Goal: Manage account settings

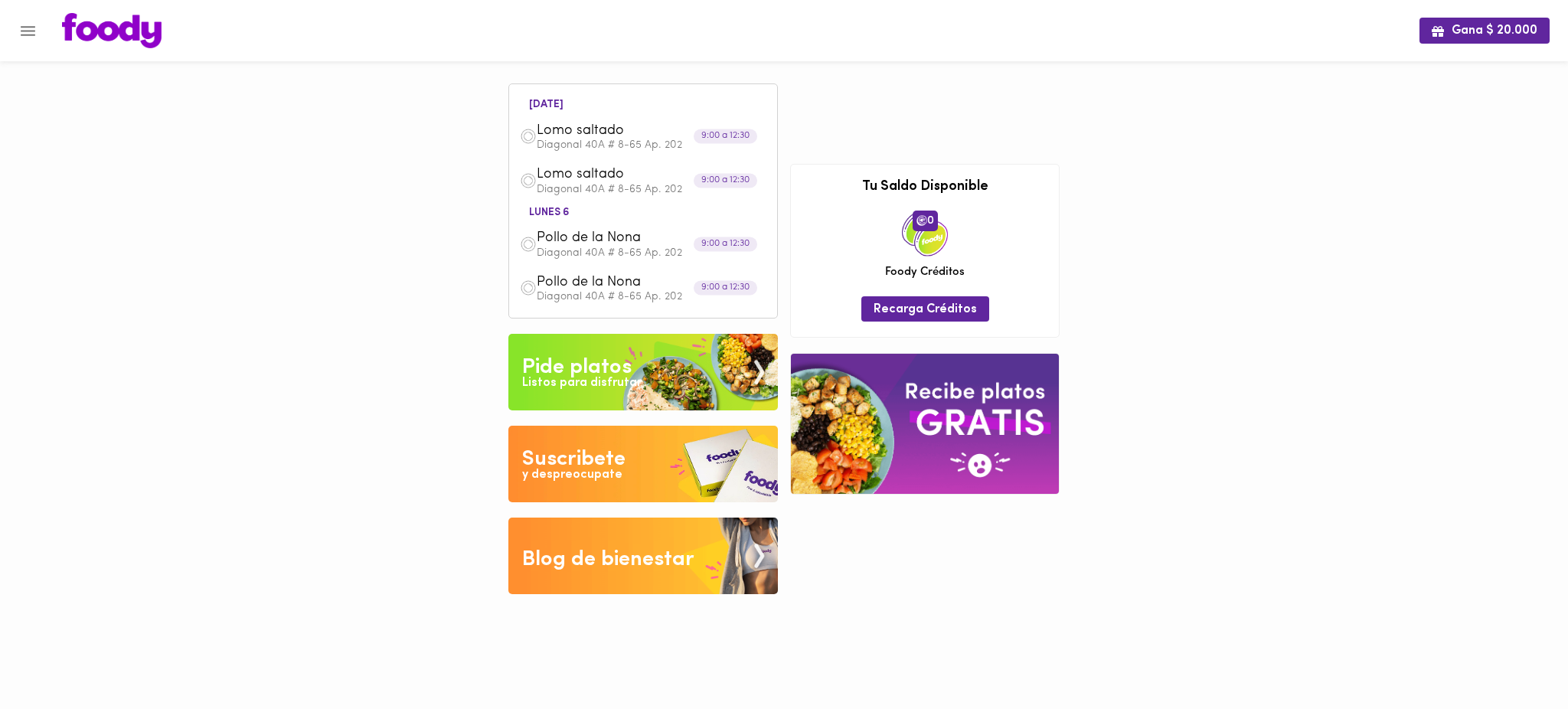
click at [27, 30] on icon "Menu" at bounding box center [28, 31] width 15 height 10
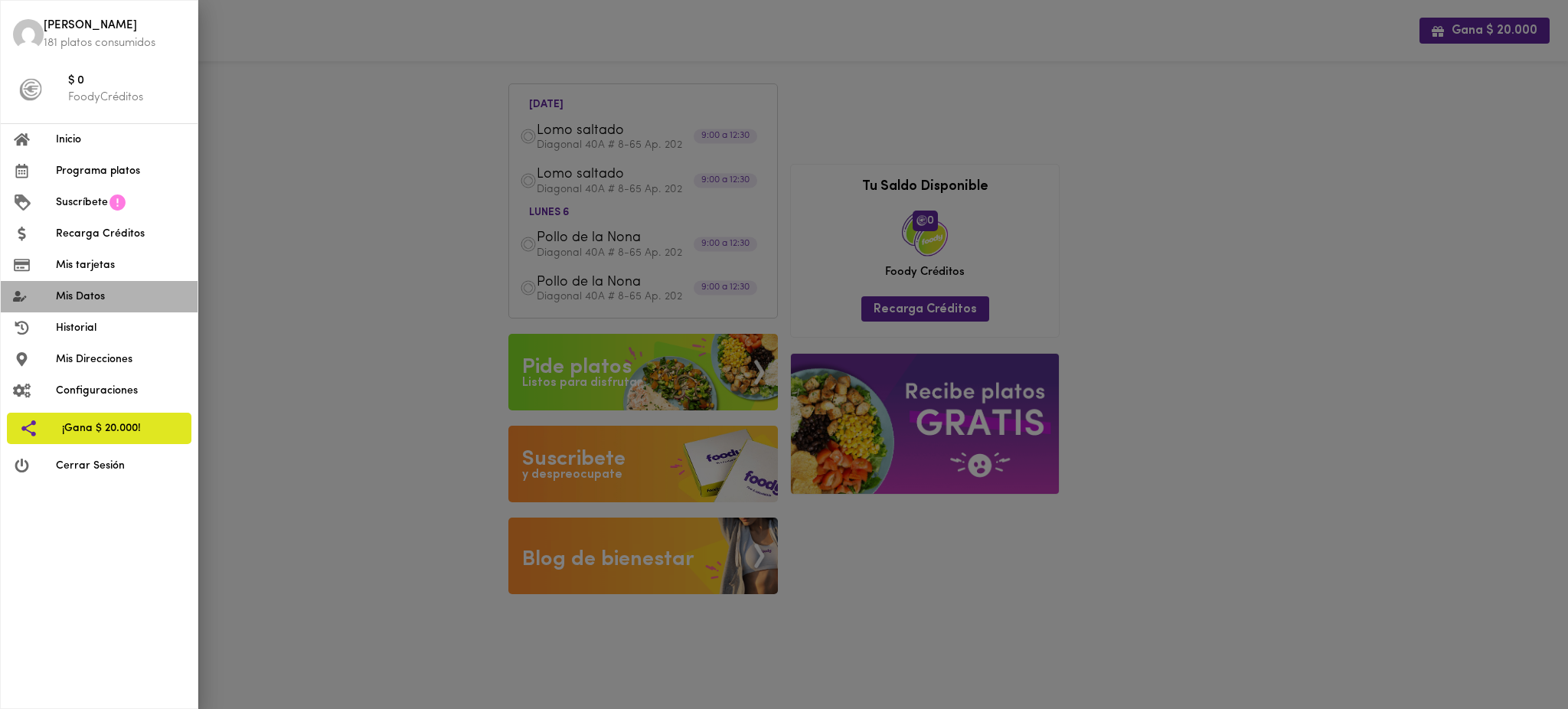
click at [112, 290] on span "Mis Datos" at bounding box center [121, 296] width 129 height 16
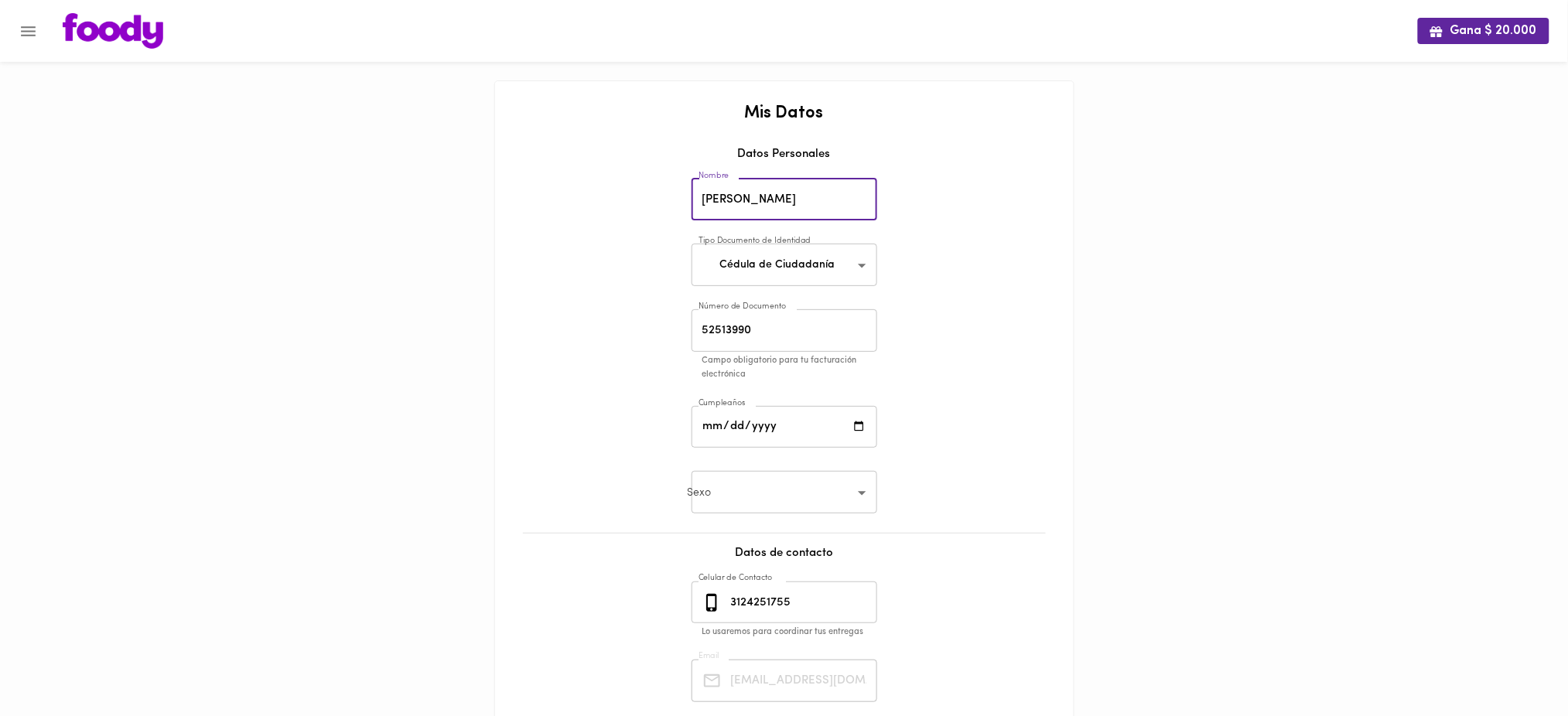
drag, startPoint x: 810, startPoint y: 190, endPoint x: 694, endPoint y: 192, distance: 116.0
click at [694, 192] on input "Maria Quevedo" at bounding box center [784, 200] width 186 height 43
drag, startPoint x: 798, startPoint y: 607, endPoint x: 722, endPoint y: 600, distance: 76.3
click at [722, 600] on div "3124251755 Celular de Contacto" at bounding box center [784, 602] width 186 height 43
drag, startPoint x: 791, startPoint y: 203, endPoint x: 680, endPoint y: 206, distance: 111.0
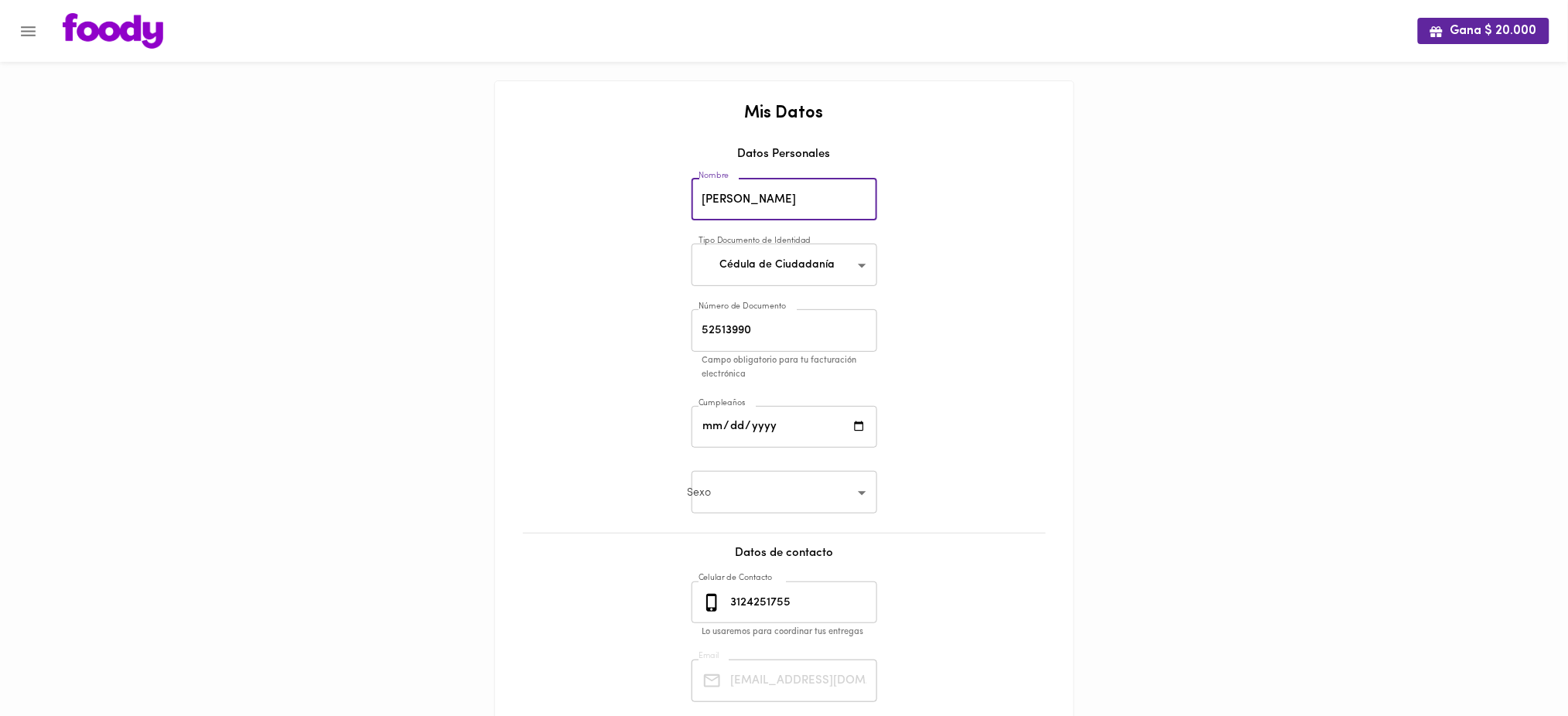
click at [680, 206] on div "Mis Datos Datos Personales Nombre Maria Quevedo Nombre Tipo Documento de Identi…" at bounding box center [784, 464] width 547 height 719
drag, startPoint x: 809, startPoint y: 612, endPoint x: 725, endPoint y: 600, distance: 84.9
click at [725, 600] on div "3124251755 Celular de Contacto" at bounding box center [784, 602] width 186 height 43
click at [30, 28] on icon "Menu" at bounding box center [28, 31] width 19 height 19
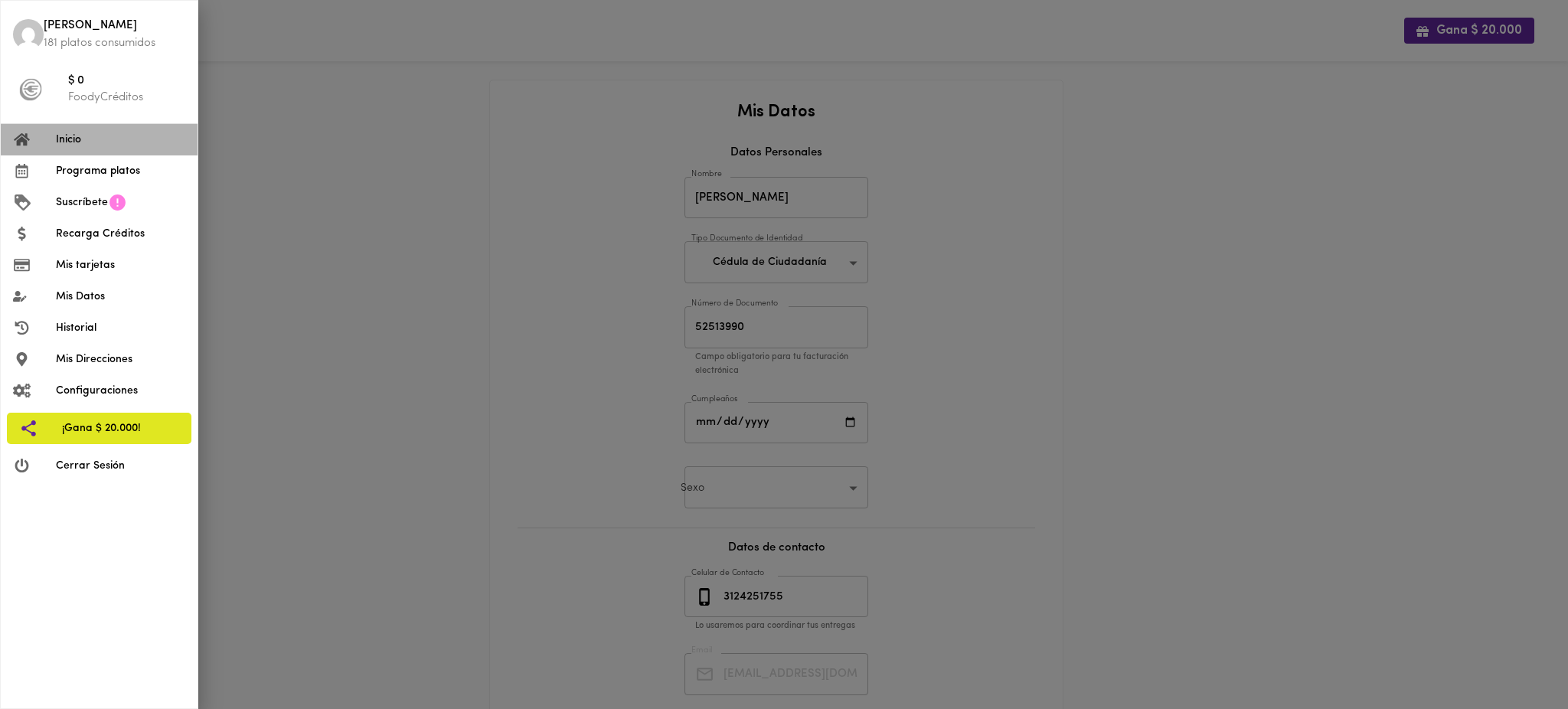
click at [106, 142] on span "Inicio" at bounding box center [121, 139] width 129 height 16
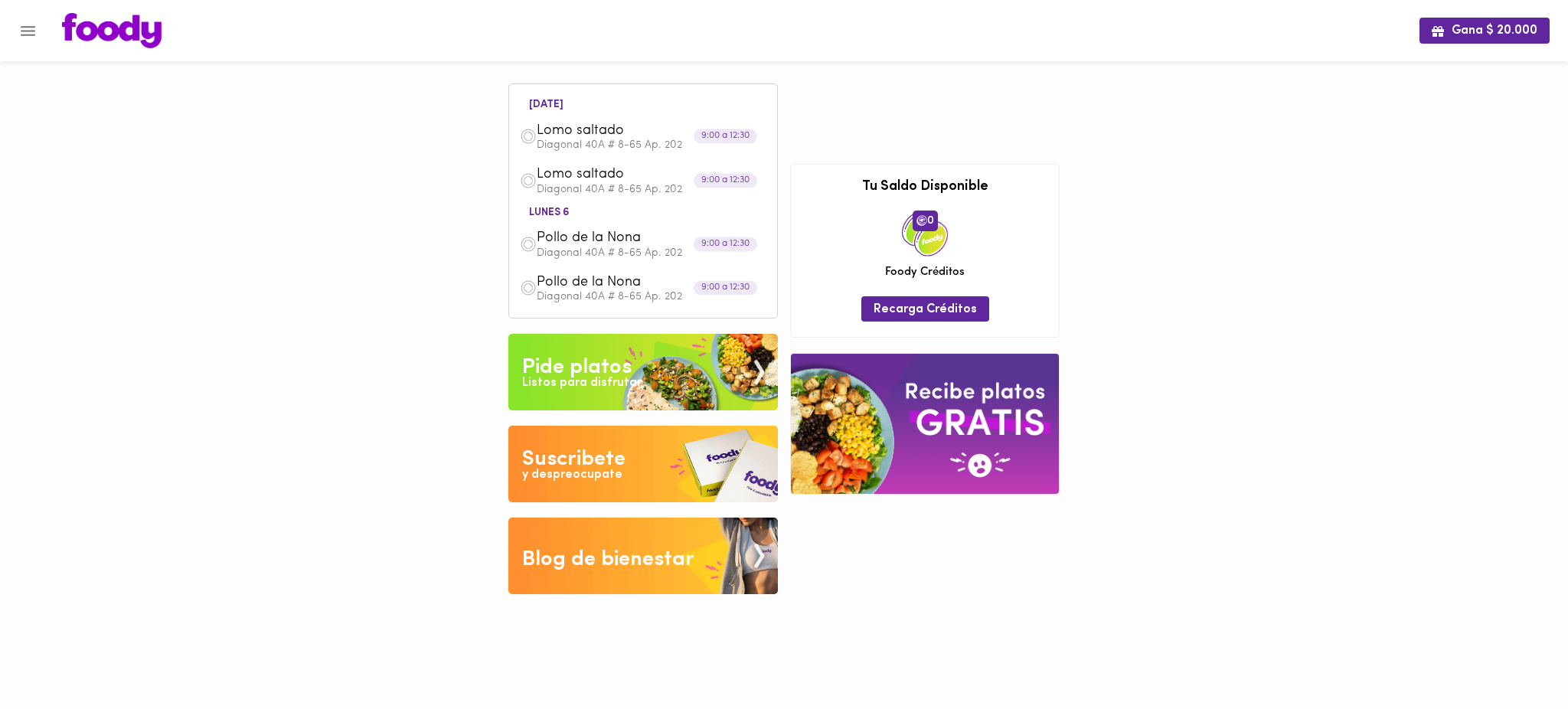
click at [416, 98] on div "Gana $ 20.000 hoy Lomo saltado Diagonal 40A # 8-65 Ap. 202 9:00 a 12:30 Lomo sa…" at bounding box center [784, 309] width 1568 height 617
click at [380, 115] on div "Gana $ 20.000 hoy Lomo saltado Diagonal 40A # 8-65 Ap. 202 9:00 a 12:30 Lomo sa…" at bounding box center [784, 309] width 1568 height 617
click at [30, 36] on icon "Menu" at bounding box center [27, 31] width 19 height 19
